Goal: Task Accomplishment & Management: Complete application form

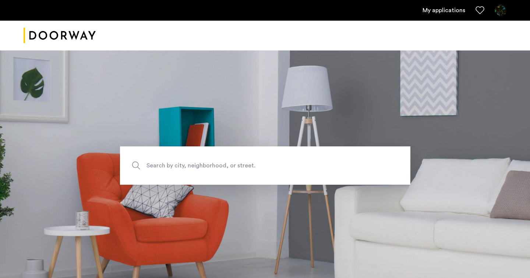
click at [448, 10] on link "My applications" at bounding box center [444, 10] width 43 height 9
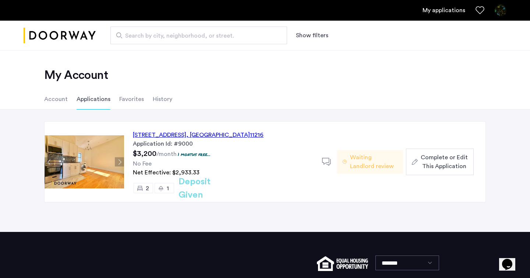
click at [431, 161] on span "Complete or Edit This Application" at bounding box center [444, 162] width 47 height 18
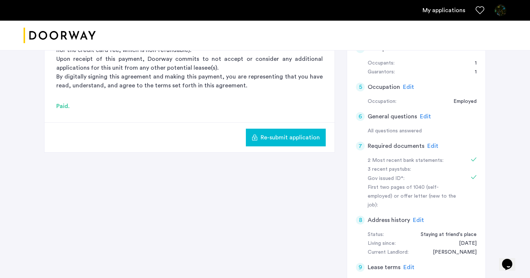
scroll to position [156, 0]
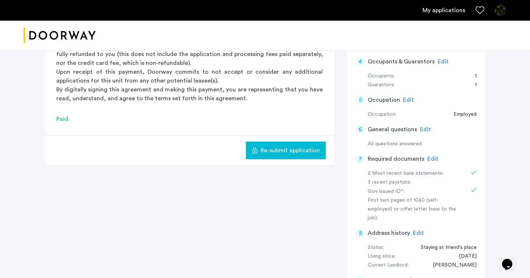
click at [431, 160] on span "Edit" at bounding box center [432, 159] width 11 height 6
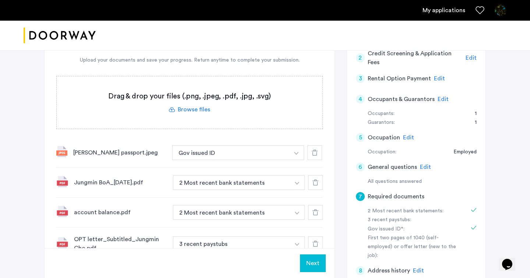
scroll to position [149, 0]
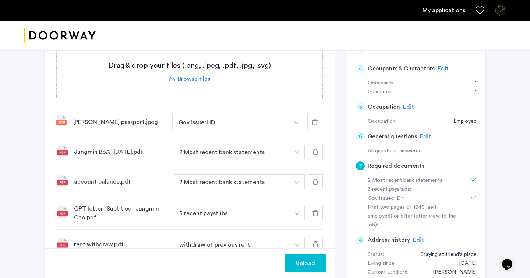
click at [311, 264] on span "Upload" at bounding box center [305, 262] width 19 height 9
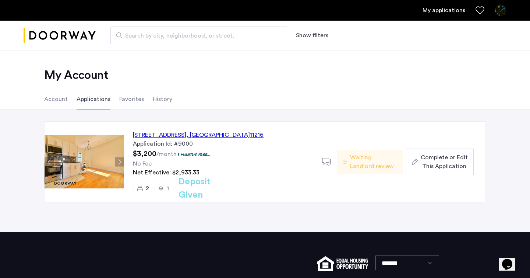
click at [436, 152] on button "Complete or Edit This Application" at bounding box center [440, 161] width 68 height 27
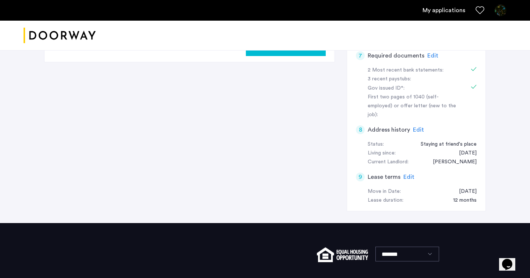
scroll to position [210, 0]
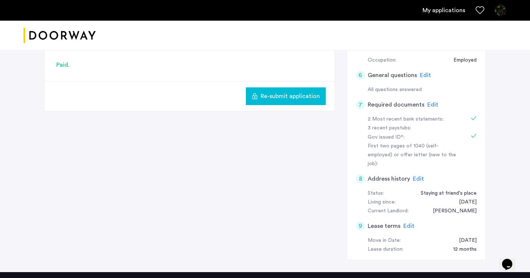
click at [433, 102] on span "Edit" at bounding box center [432, 105] width 11 height 6
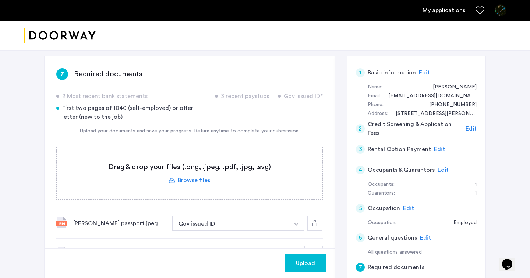
scroll to position [105, 0]
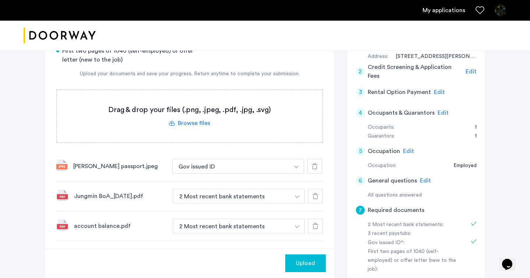
click at [303, 258] on span "Upload" at bounding box center [305, 262] width 19 height 9
